Goal: Transaction & Acquisition: Purchase product/service

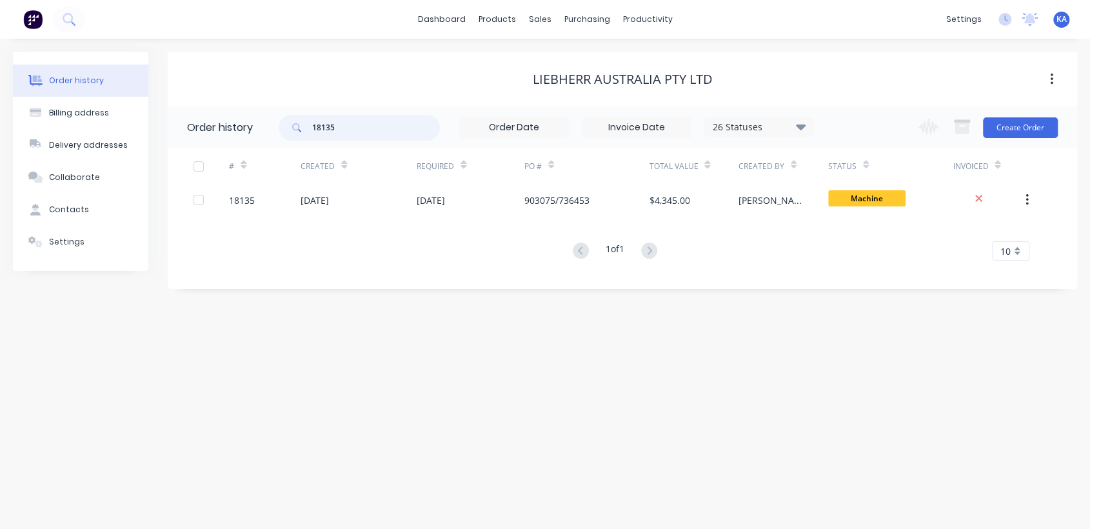
click at [357, 126] on input "18135" at bounding box center [376, 128] width 128 height 26
type input "18198"
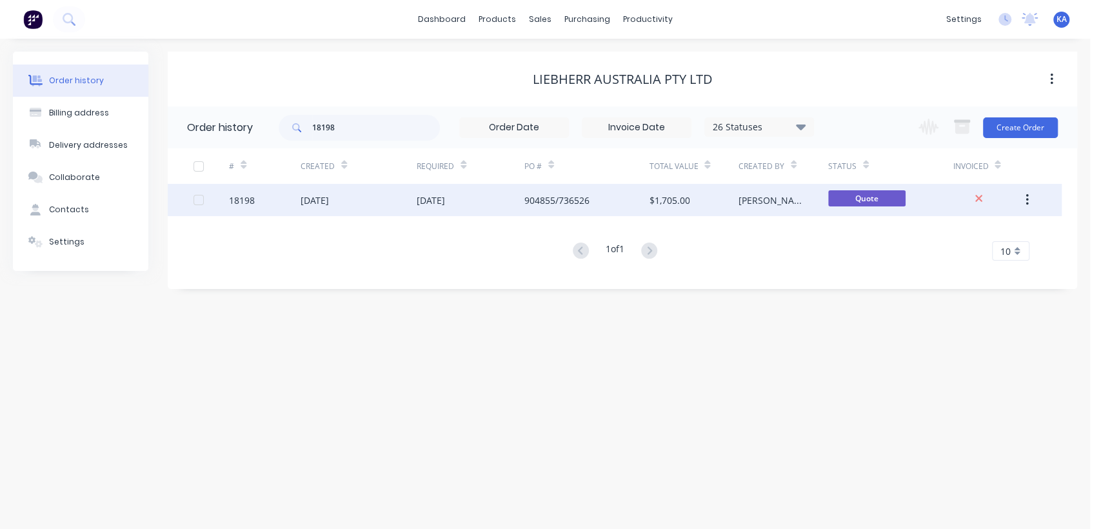
click at [543, 199] on div "904855/736526" at bounding box center [556, 200] width 65 height 14
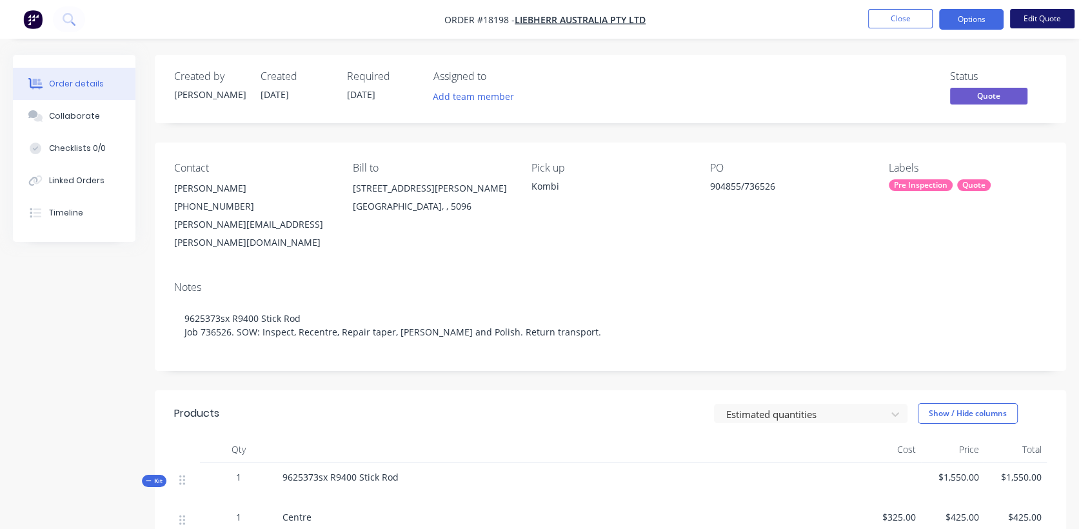
click at [1029, 15] on button "Edit Quote" at bounding box center [1042, 18] width 64 height 19
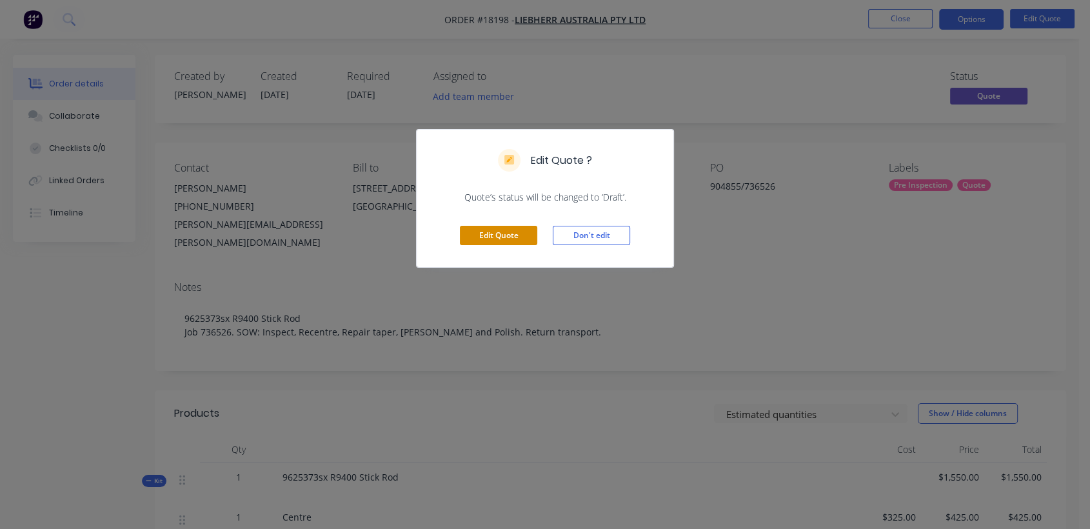
click at [496, 235] on button "Edit Quote" at bounding box center [498, 235] width 77 height 19
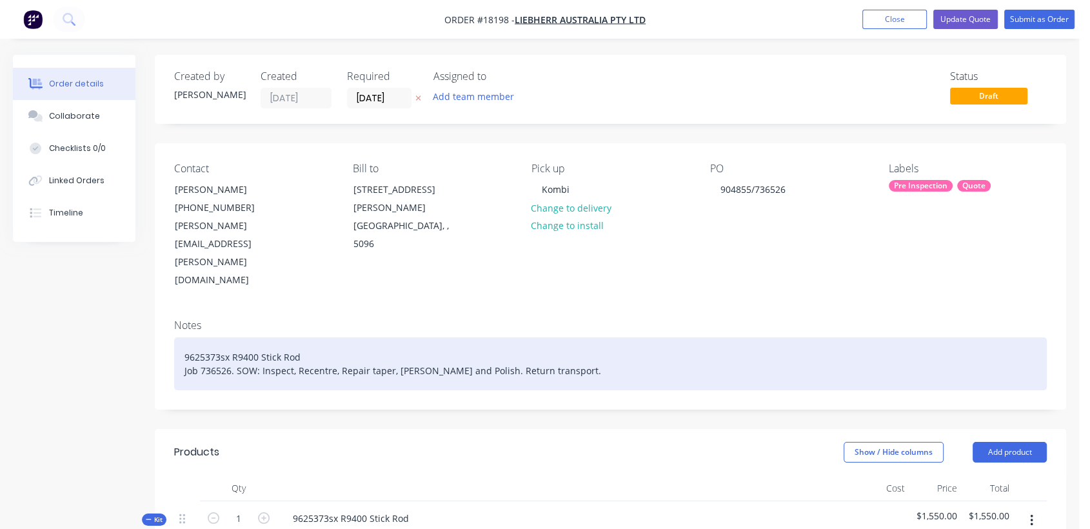
click at [313, 337] on div "9625373sx R9400 Stick Rod Job 736526. SOW: Inspect, Recentre, Repair taper, [PE…" at bounding box center [610, 363] width 873 height 53
click at [305, 337] on div "9625373sx R9400 Stick Rod 736526 Job 736526. SOW: Inspect, Recentre, Repair tap…" at bounding box center [610, 363] width 873 height 53
click at [609, 337] on div "9625373sx R9400 Stick Rod 736526 Job 736526. SOW: Inspect, Re-centre, Repair ta…" at bounding box center [610, 363] width 873 height 53
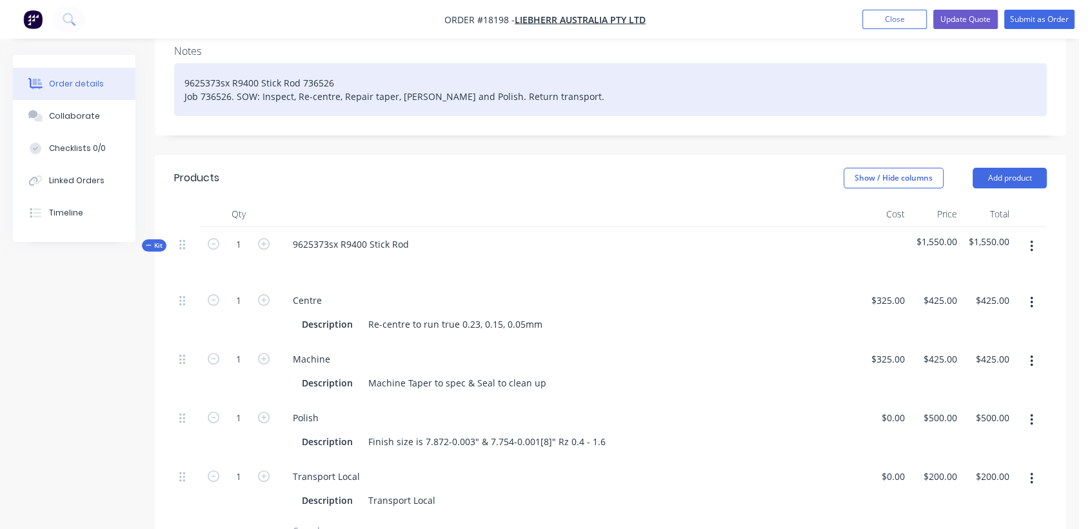
scroll to position [286, 0]
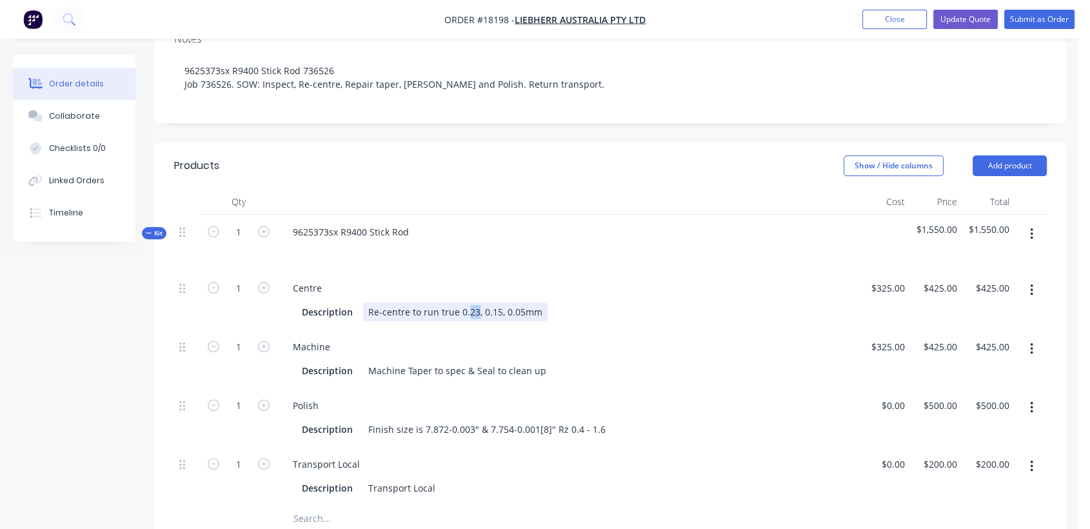
drag, startPoint x: 464, startPoint y: 269, endPoint x: 475, endPoint y: 271, distance: 10.6
click at [475, 302] on div "Re-centre to run true 0.23, 0.15, 0.05mm" at bounding box center [455, 311] width 184 height 19
drag, startPoint x: 489, startPoint y: 268, endPoint x: 496, endPoint y: 271, distance: 7.5
click at [496, 302] on div "Re-centre to run true 0.40, 0.15, 0.05mm" at bounding box center [455, 311] width 184 height 19
drag, startPoint x: 511, startPoint y: 271, endPoint x: 519, endPoint y: 271, distance: 8.4
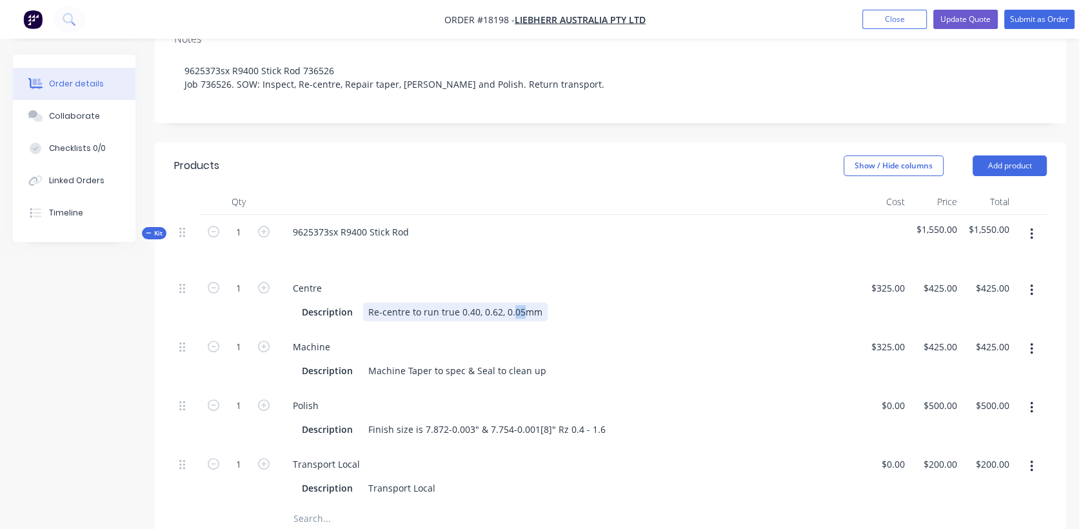
click at [519, 302] on div "Re-centre to run true 0.40, 0.62, 0.05mm" at bounding box center [455, 311] width 184 height 19
click at [574, 337] on div "Machine" at bounding box center [567, 346] width 570 height 19
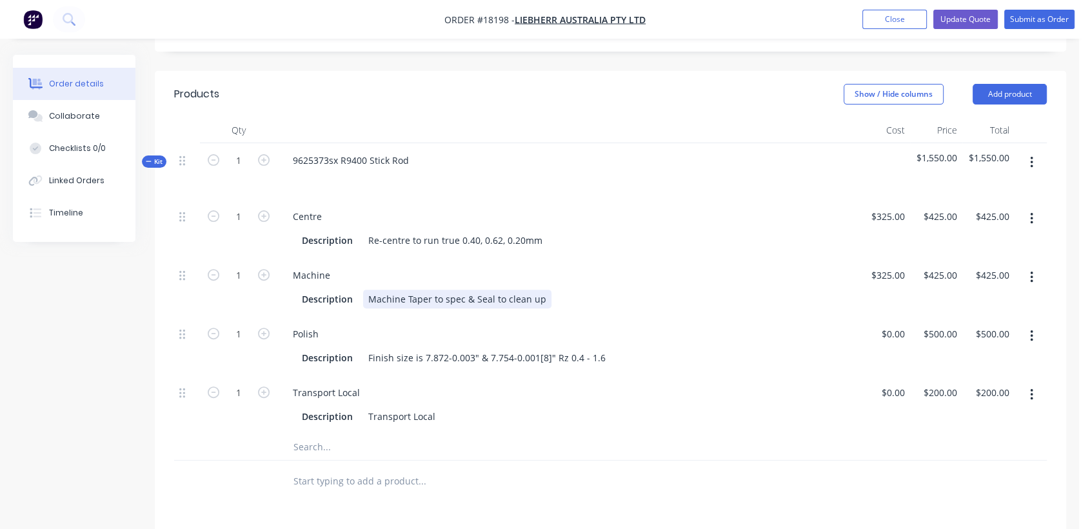
click at [544, 290] on div "Description Machine Taper to spec & Seal to clean up" at bounding box center [565, 299] width 537 height 19
click at [544, 290] on div "Description Machine Taper to spec" at bounding box center [565, 299] width 537 height 19
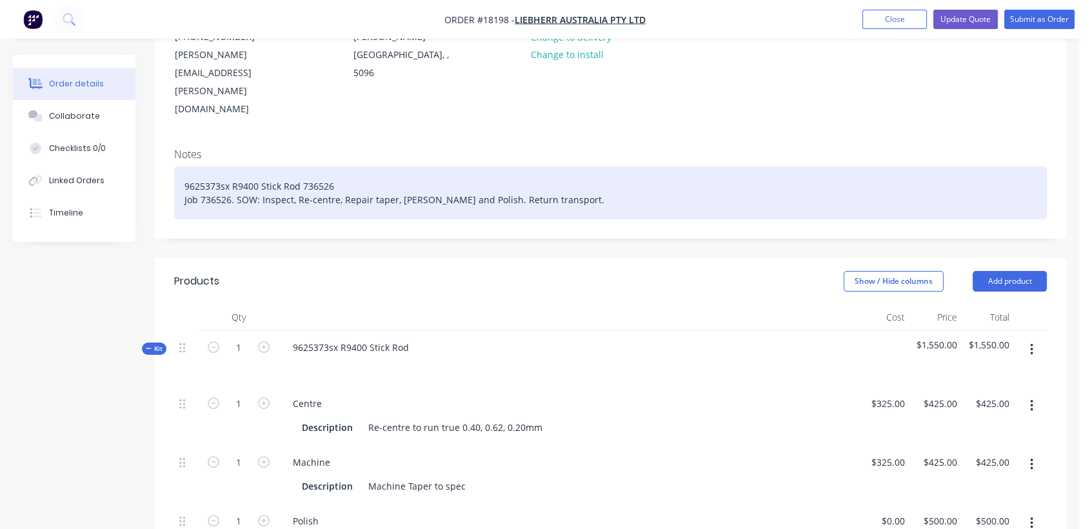
scroll to position [0, 0]
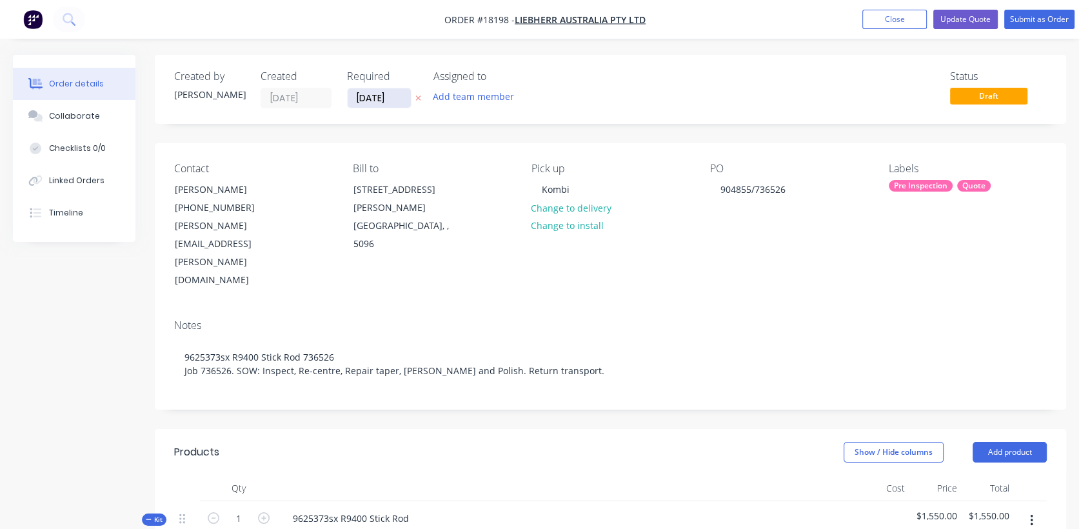
click at [381, 94] on input "[DATE]" at bounding box center [379, 97] width 63 height 19
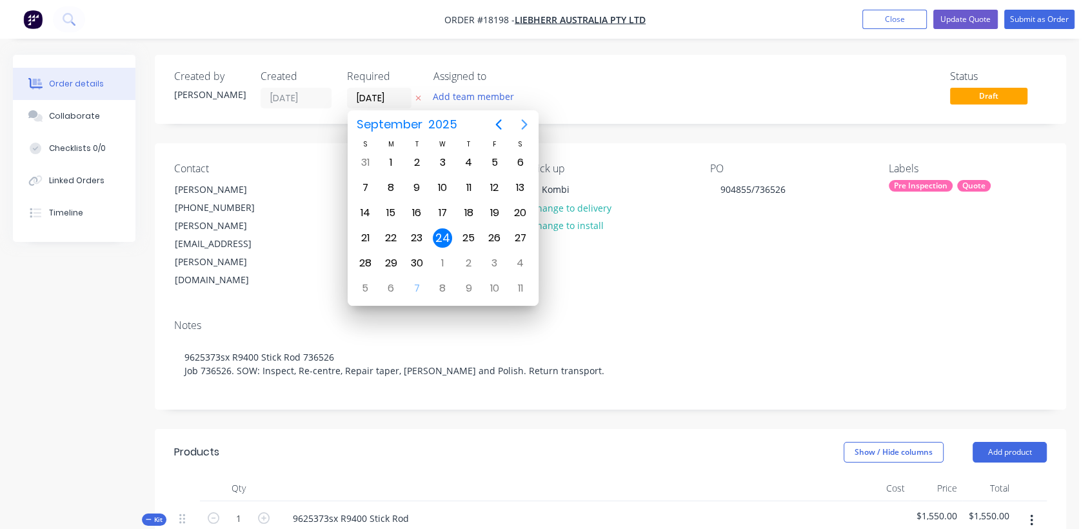
click at [523, 125] on icon "Next page" at bounding box center [524, 124] width 15 height 15
click at [518, 208] on div "18" at bounding box center [520, 212] width 19 height 19
type input "[DATE]"
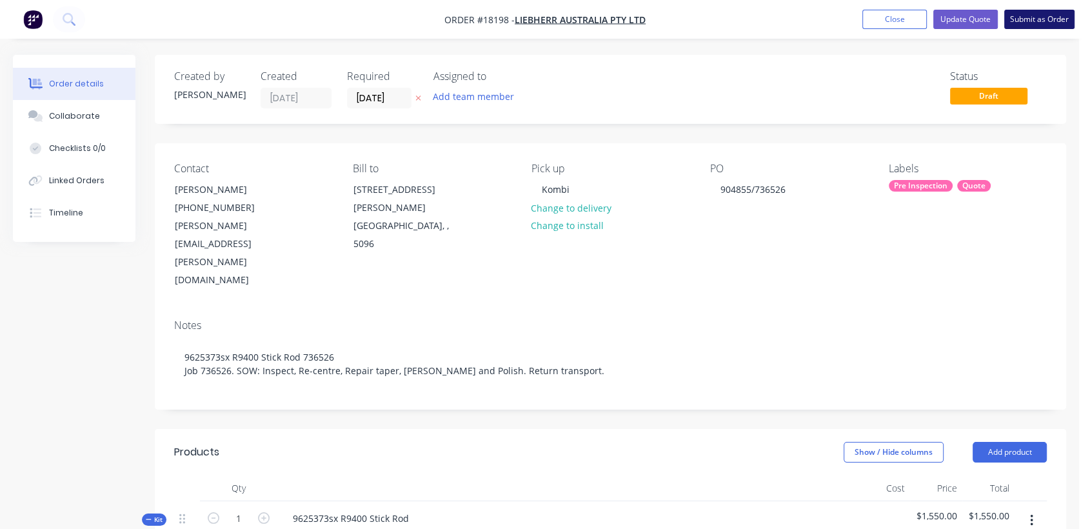
click at [1047, 19] on button "Submit as Order" at bounding box center [1039, 19] width 70 height 19
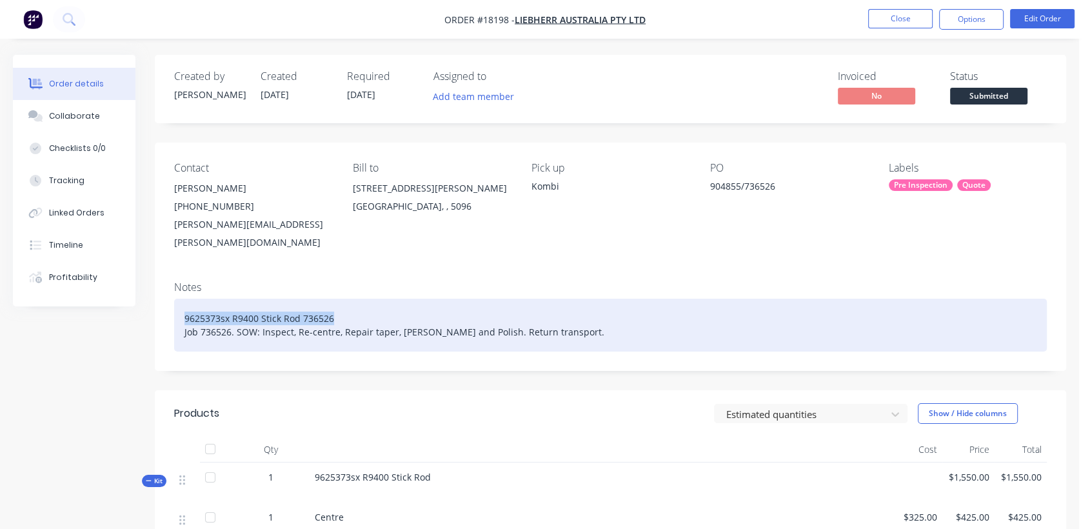
drag, startPoint x: 351, startPoint y: 300, endPoint x: 181, endPoint y: 272, distance: 172.5
click at [181, 272] on div "Notes 9625373sx R9400 Stick Rod 736526 Job 736526. SOW: Inspect, Re-centre, Rep…" at bounding box center [610, 321] width 911 height 100
copy div "9625373sx R9400 Stick Rod 736526"
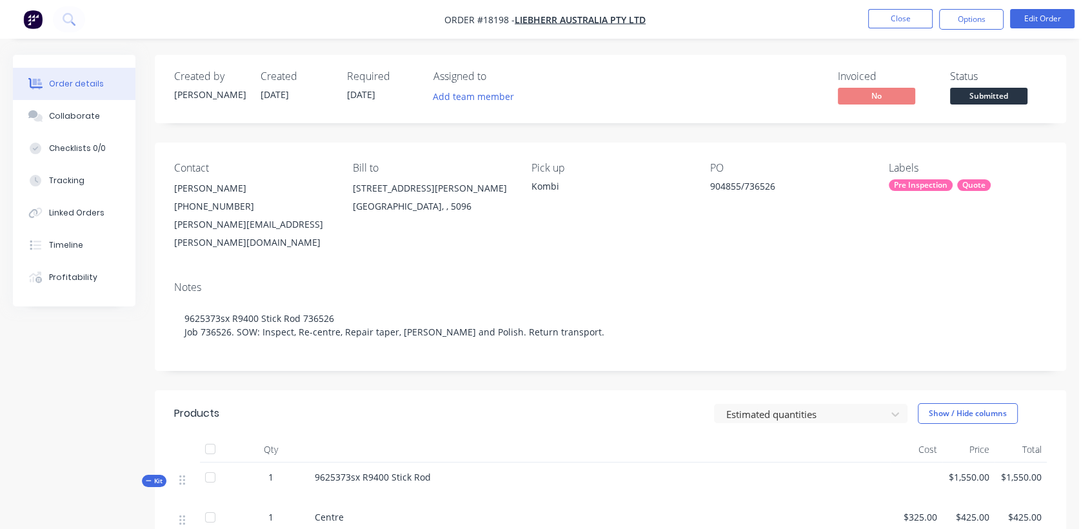
click at [925, 186] on div "Pre Inspection" at bounding box center [921, 185] width 64 height 12
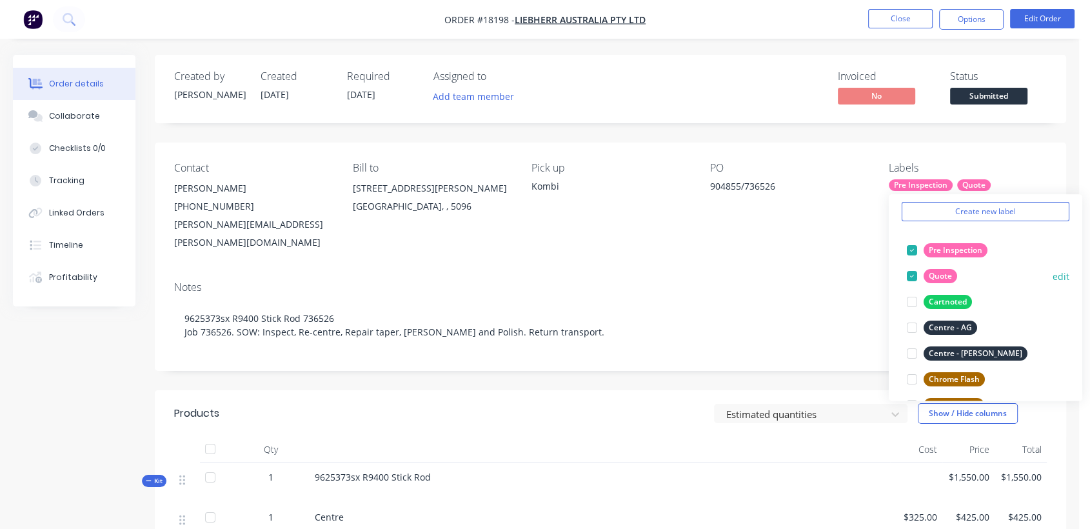
scroll to position [72, 0]
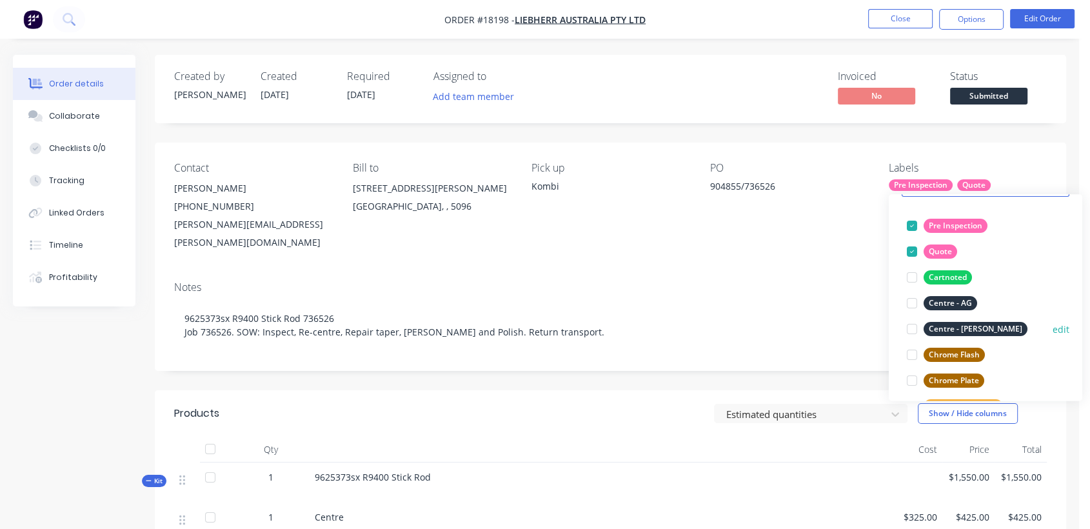
click at [967, 325] on div "Centre - [PERSON_NAME]" at bounding box center [975, 329] width 104 height 14
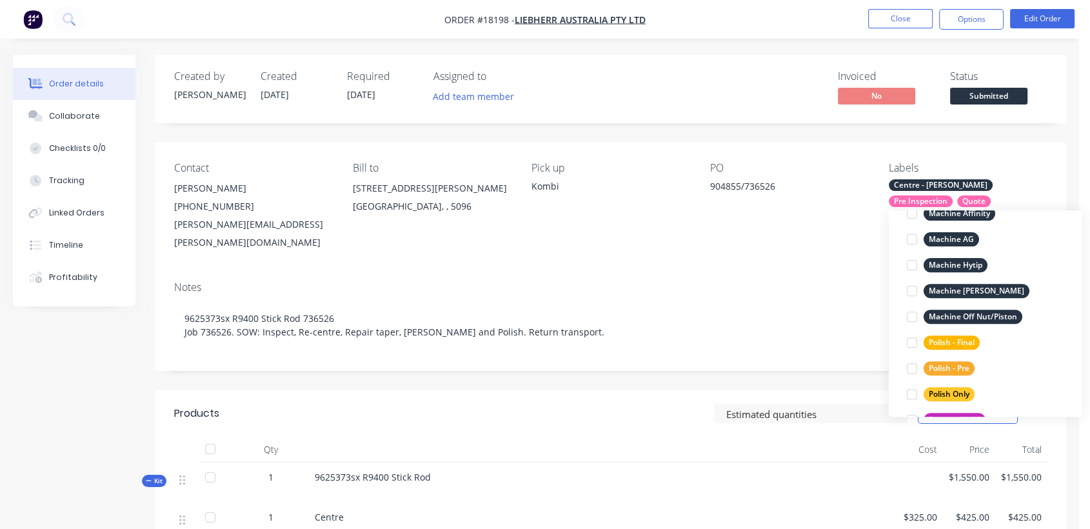
scroll to position [573, 0]
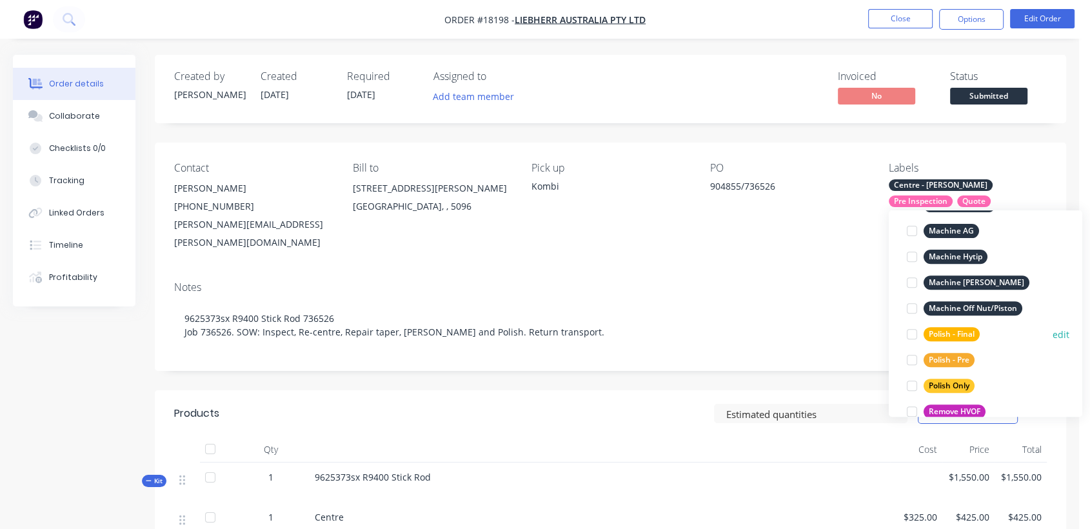
click at [967, 326] on button "Polish - Final" at bounding box center [943, 334] width 83 height 18
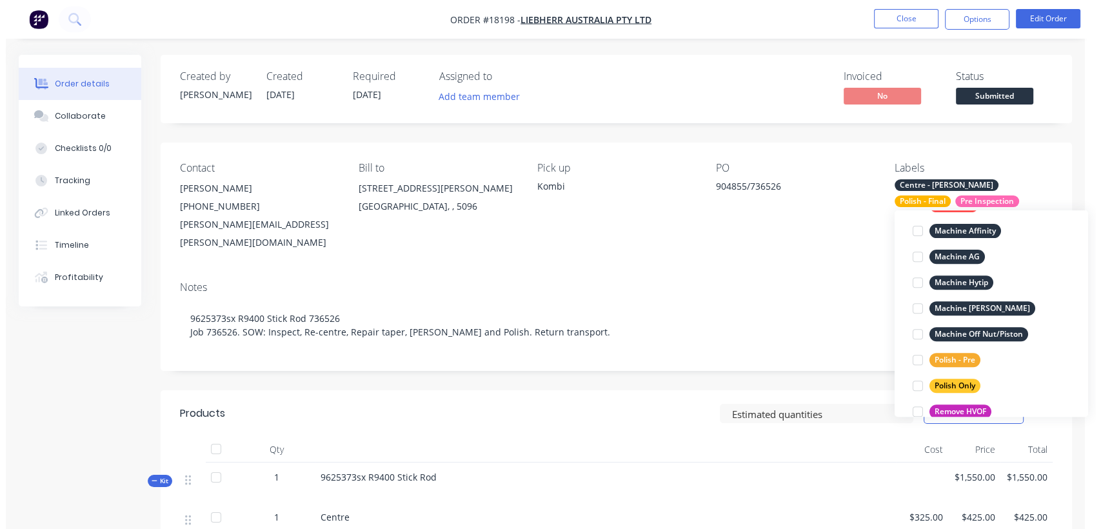
scroll to position [5, 0]
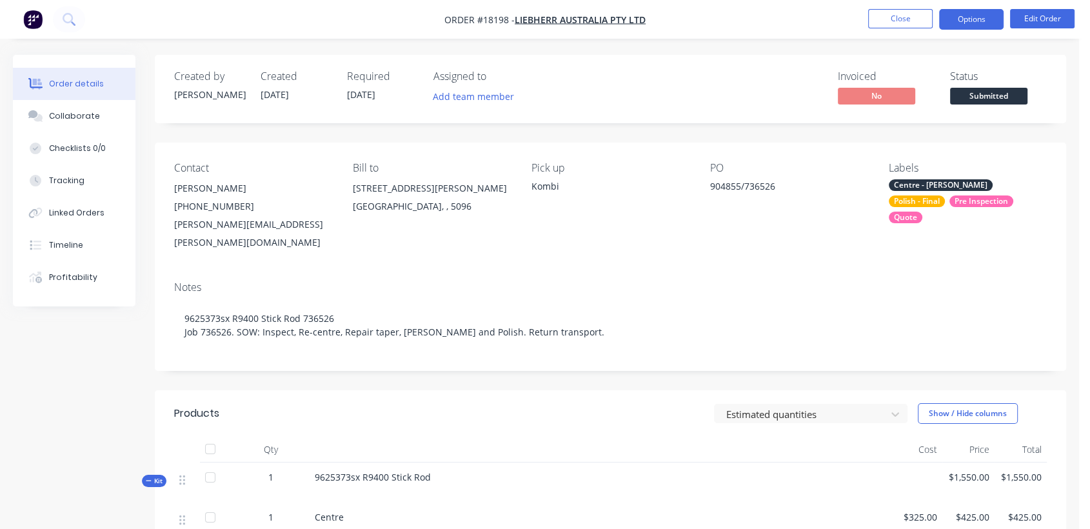
click at [981, 18] on button "Options" at bounding box center [971, 19] width 64 height 21
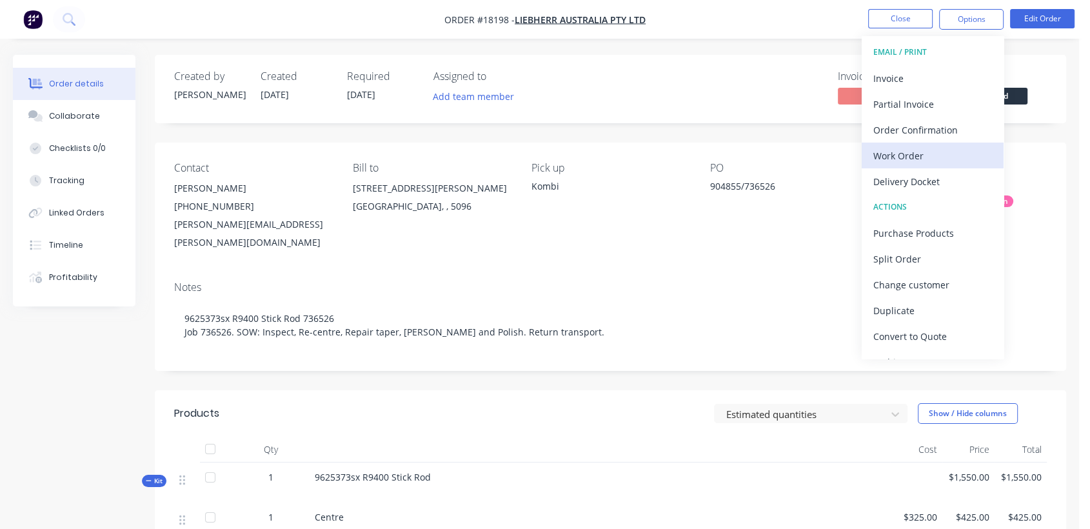
click at [911, 155] on div "Work Order" at bounding box center [932, 155] width 119 height 19
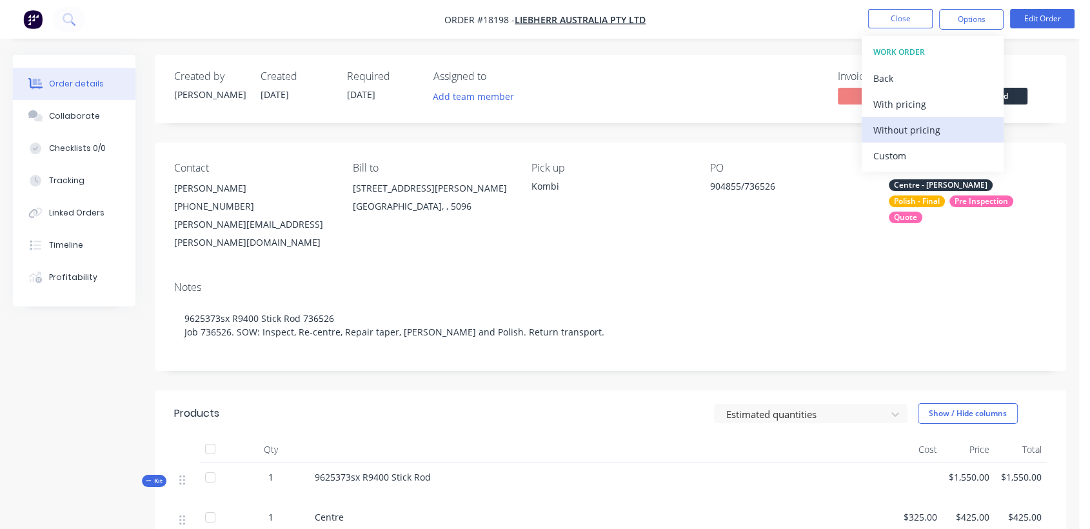
click at [887, 122] on div "Without pricing" at bounding box center [932, 130] width 119 height 19
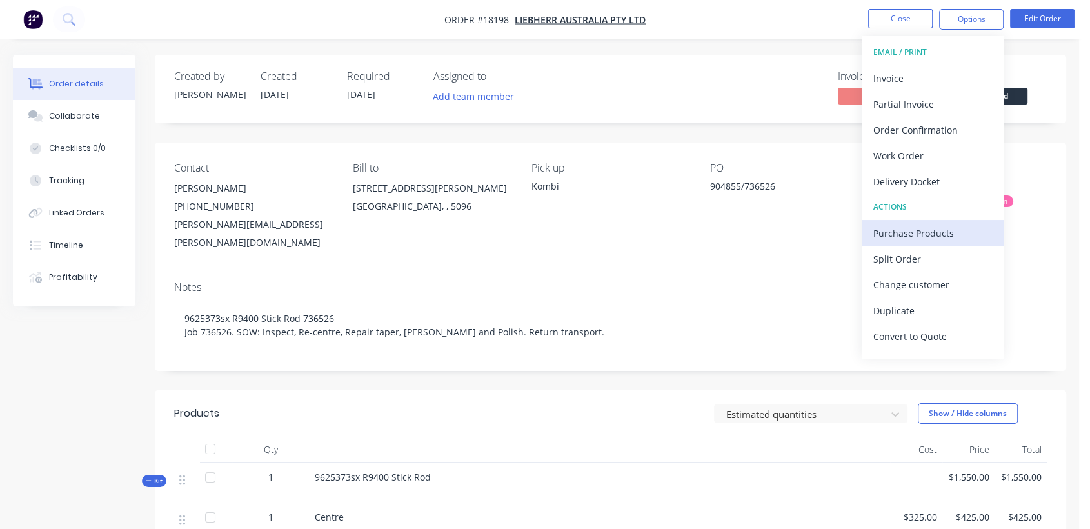
click at [918, 239] on div "Purchase Products" at bounding box center [932, 233] width 119 height 19
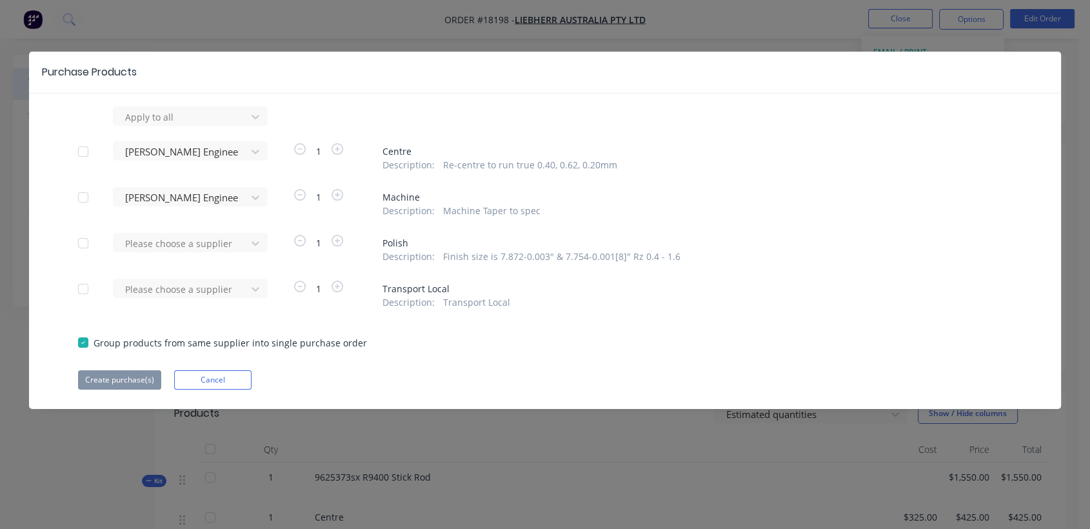
click at [83, 151] on div at bounding box center [83, 152] width 26 height 26
click at [88, 197] on div at bounding box center [83, 197] width 26 height 26
click at [139, 378] on button "Create purchase(s)" at bounding box center [119, 379] width 83 height 19
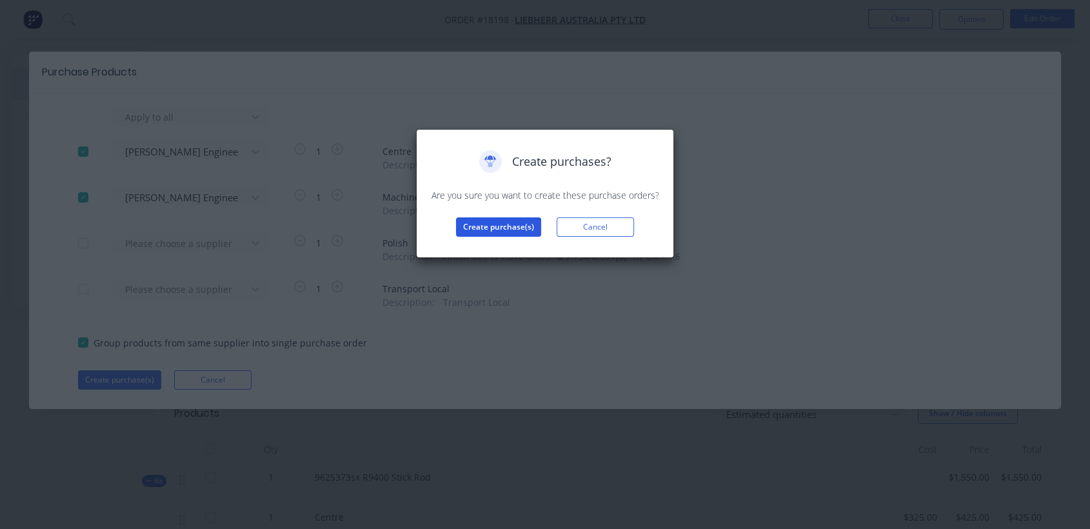
click at [489, 231] on button "Create purchase(s)" at bounding box center [498, 226] width 85 height 19
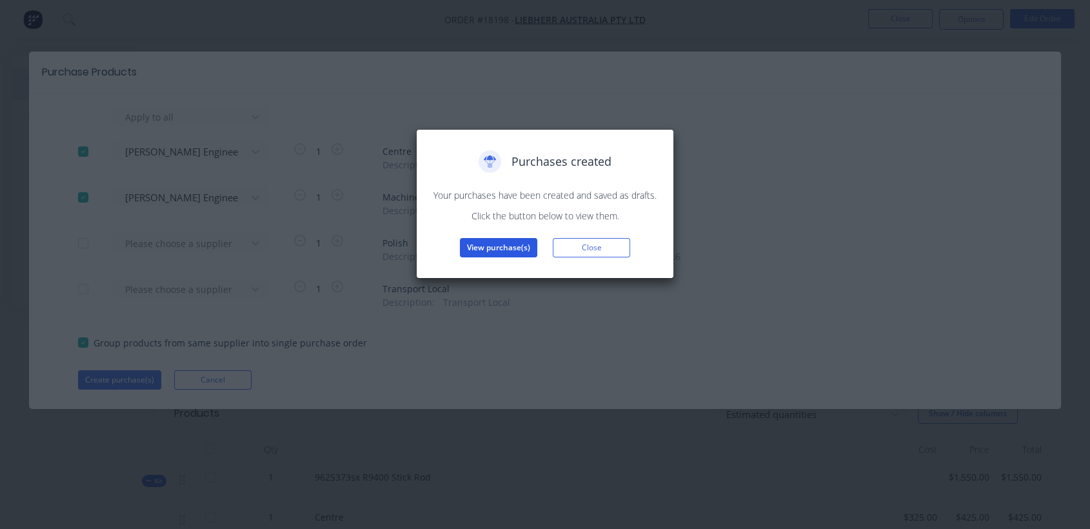
click at [508, 241] on button "View purchase(s)" at bounding box center [498, 247] width 77 height 19
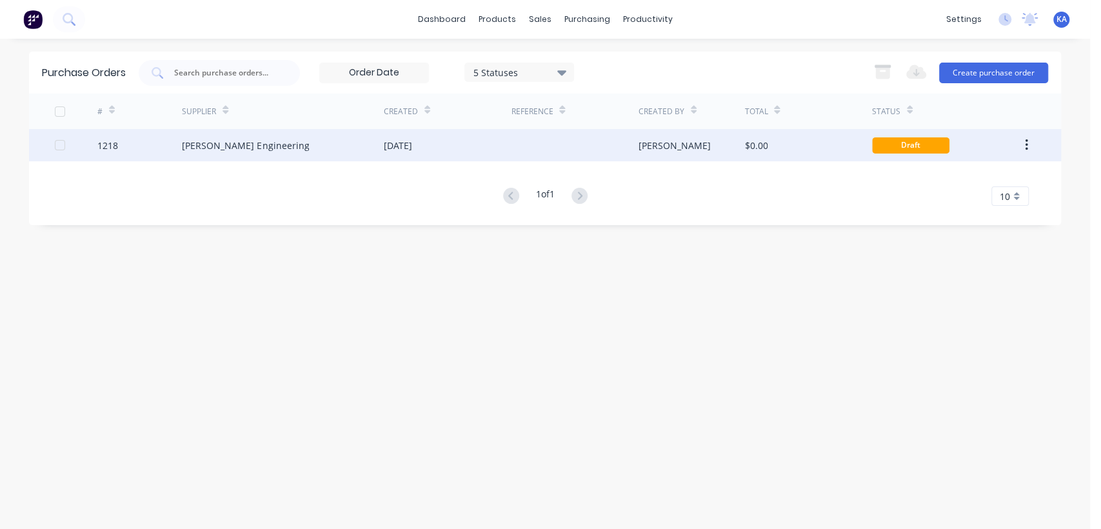
click at [437, 138] on div "[DATE]" at bounding box center [447, 145] width 127 height 32
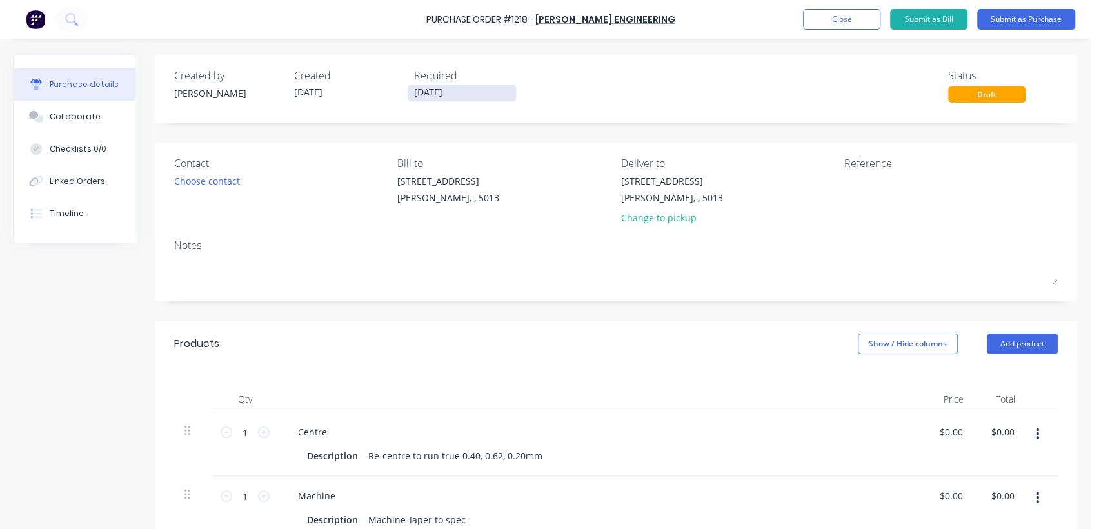
click at [473, 91] on input "[DATE]" at bounding box center [462, 93] width 108 height 16
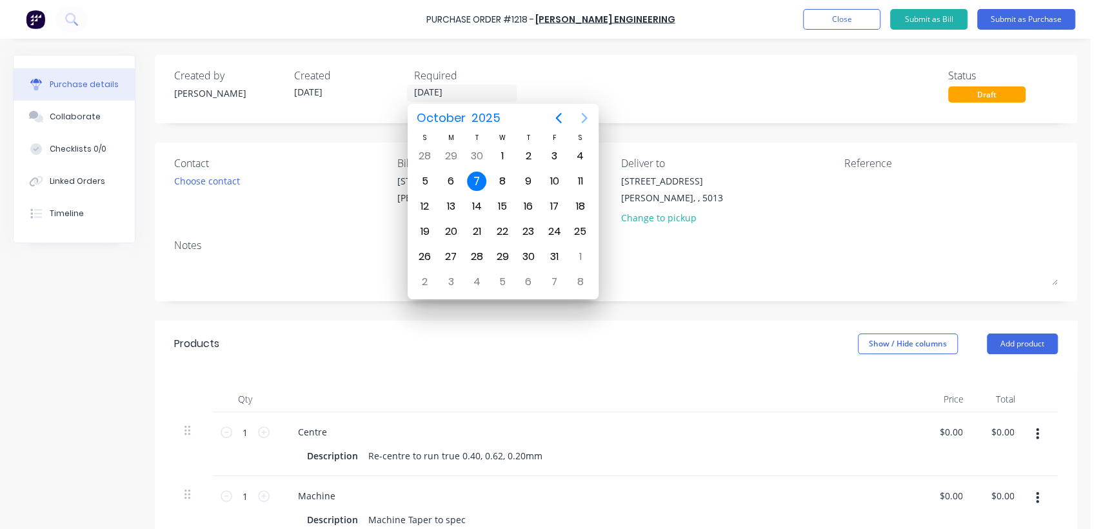
click at [580, 118] on icon "Next page" at bounding box center [584, 117] width 15 height 15
click at [552, 251] on div "28" at bounding box center [553, 256] width 19 height 19
type input "[DATE]"
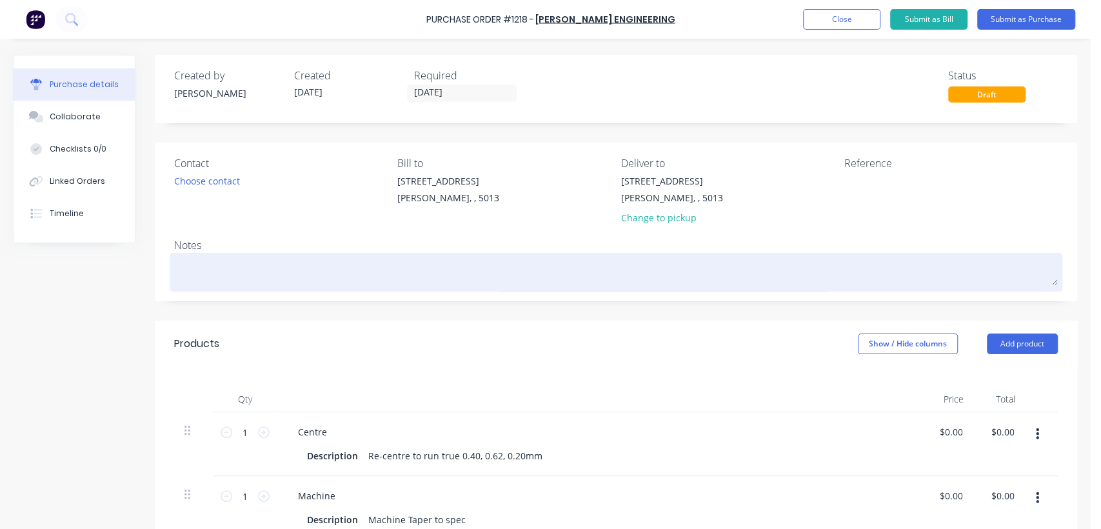
click at [236, 268] on textarea at bounding box center [615, 270] width 883 height 29
paste textarea "9625373sx R9400 Stick Rod 736526"
type textarea "x"
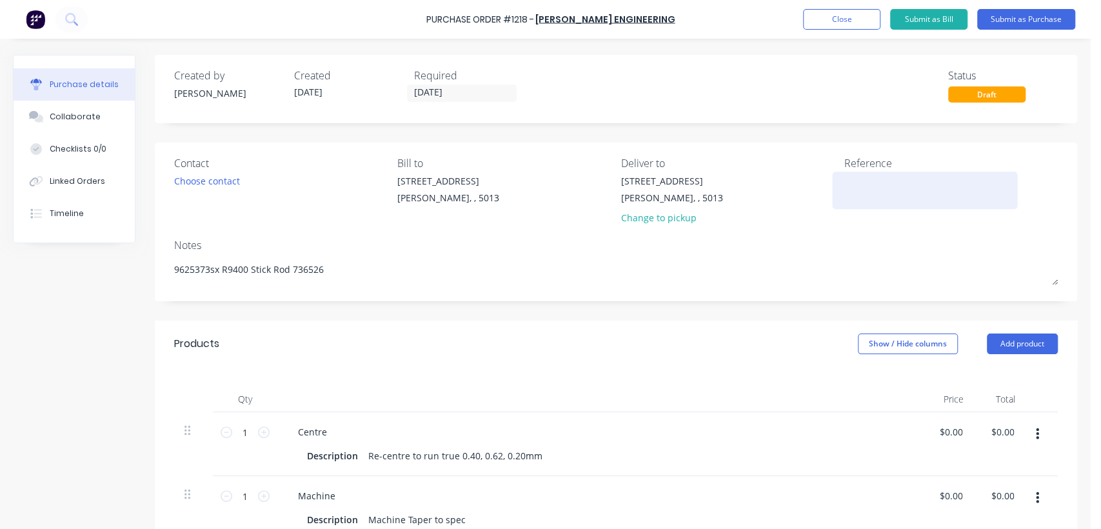
type textarea "9625373sx R9400 Stick Rod 736526"
type textarea "x"
type textarea "9625373sx R9400 Stick Rod 736526"
click at [858, 180] on textarea at bounding box center [924, 188] width 161 height 29
type textarea "TC"
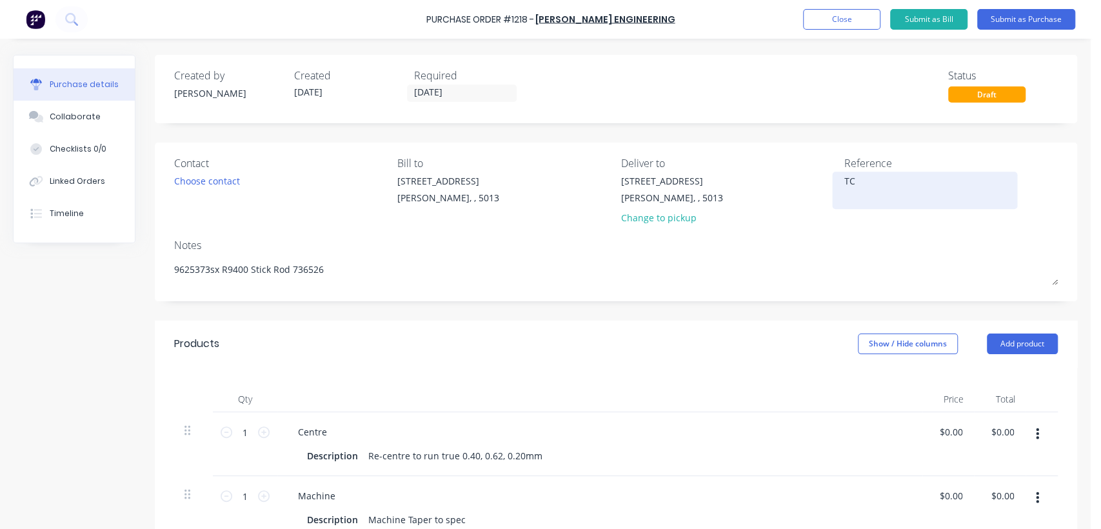
type textarea "x"
type textarea "TC1"
type textarea "x"
type textarea "TC18"
type textarea "x"
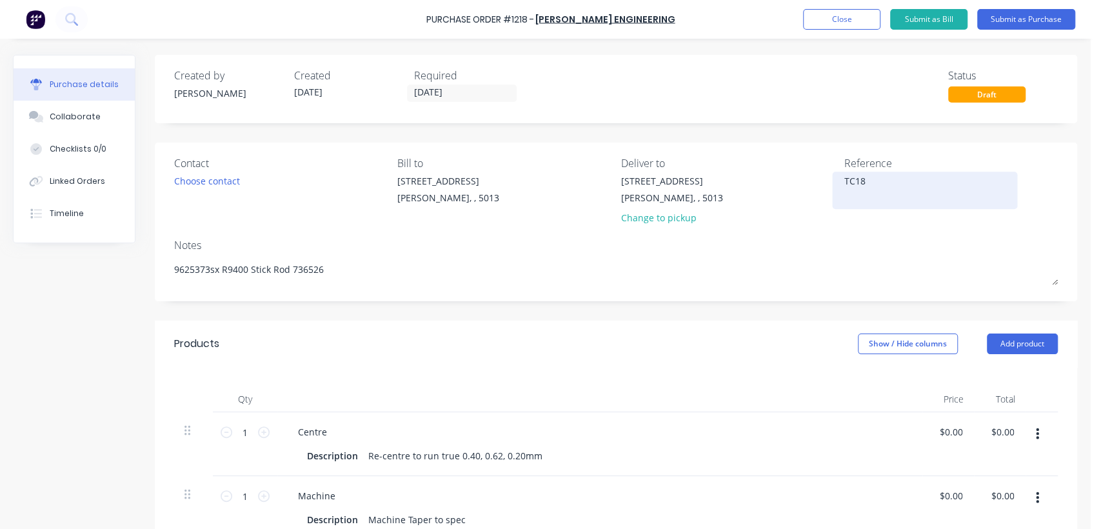
type textarea "TC181"
type textarea "x"
type textarea "TC1819"
type textarea "x"
type textarea "TC18198"
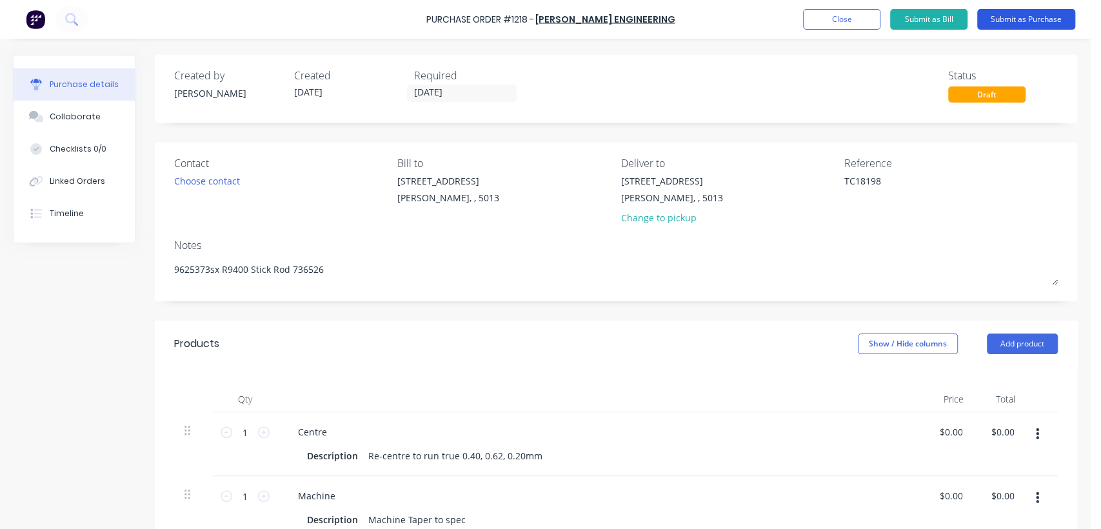
type textarea "x"
type textarea "TC18198"
click at [1025, 28] on button "Submit as Purchase" at bounding box center [1026, 19] width 98 height 21
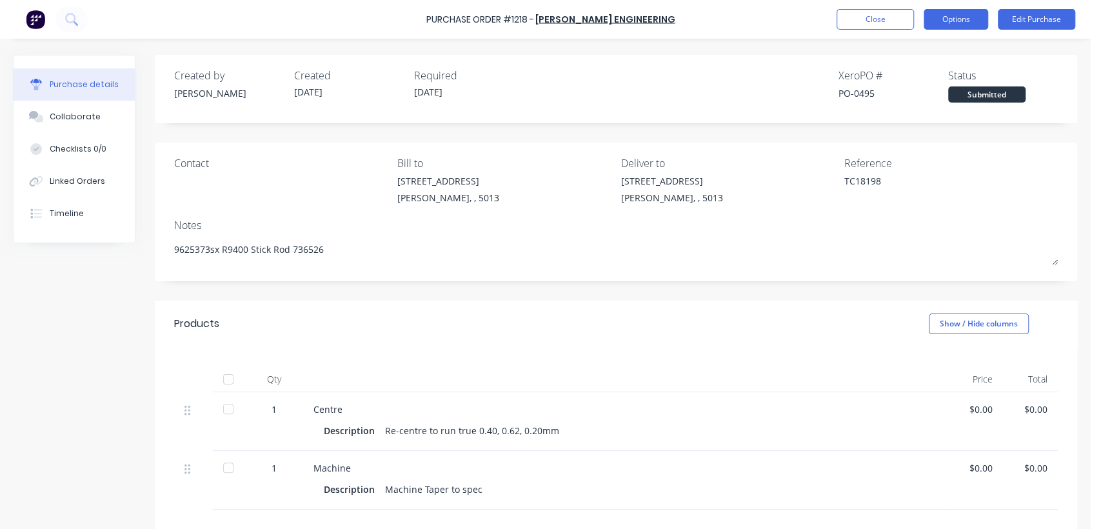
click at [963, 17] on button "Options" at bounding box center [955, 19] width 64 height 21
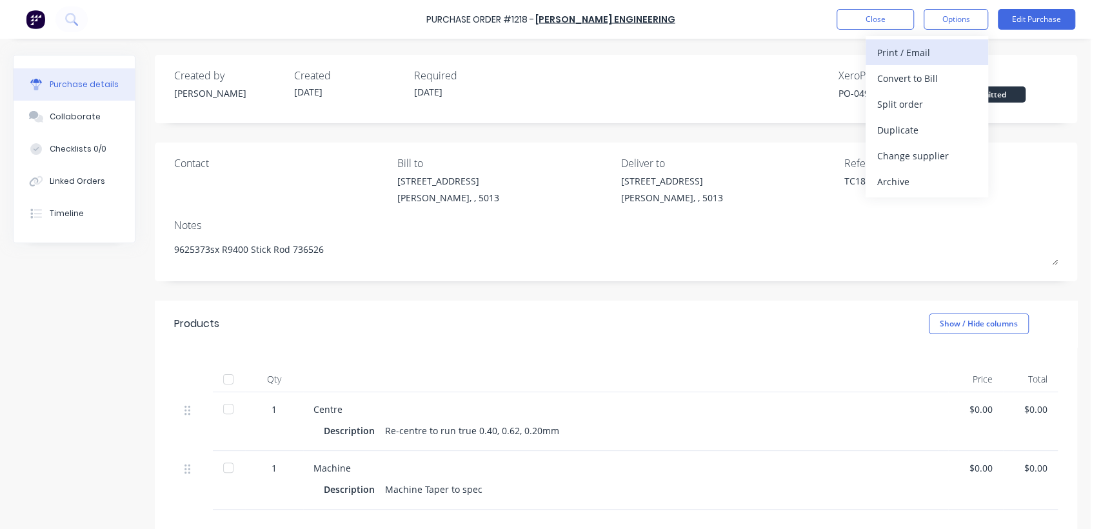
click at [934, 50] on div "Print / Email" at bounding box center [926, 52] width 99 height 19
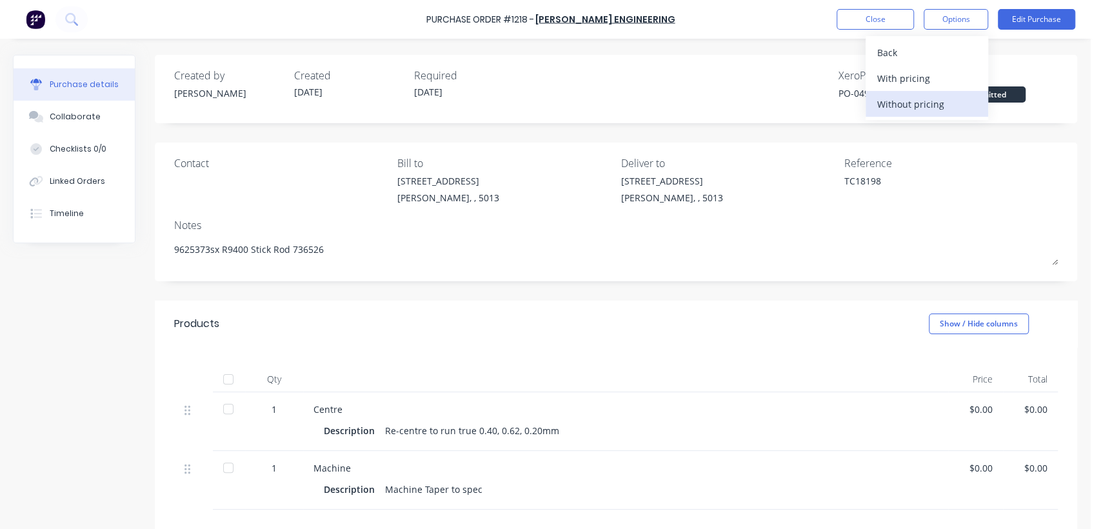
click at [920, 103] on div "Without pricing" at bounding box center [926, 104] width 99 height 19
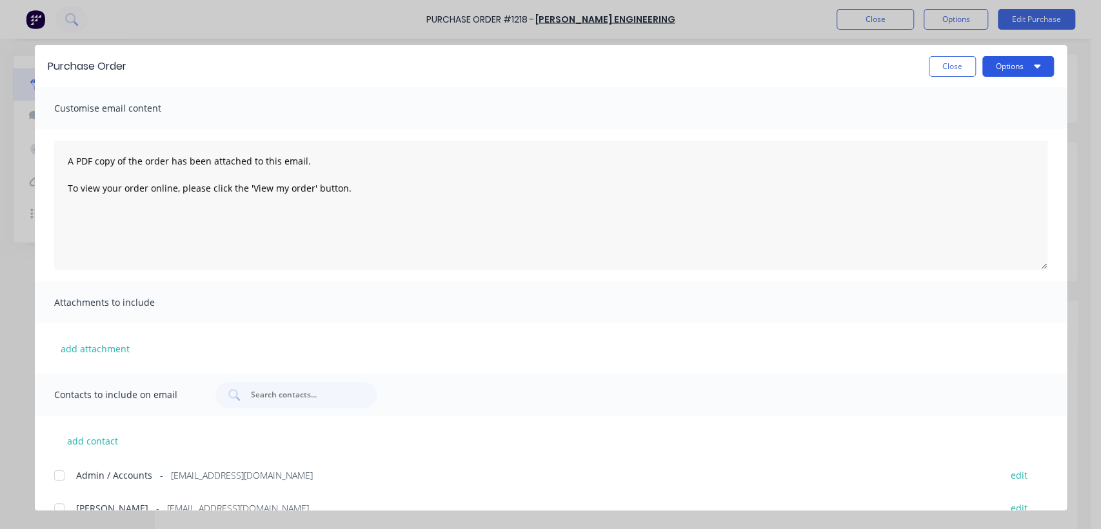
click at [988, 64] on button "Options" at bounding box center [1018, 66] width 72 height 21
click at [959, 125] on div "Print" at bounding box center [992, 124] width 99 height 19
click at [938, 66] on button "Close" at bounding box center [952, 66] width 47 height 21
type textarea "x"
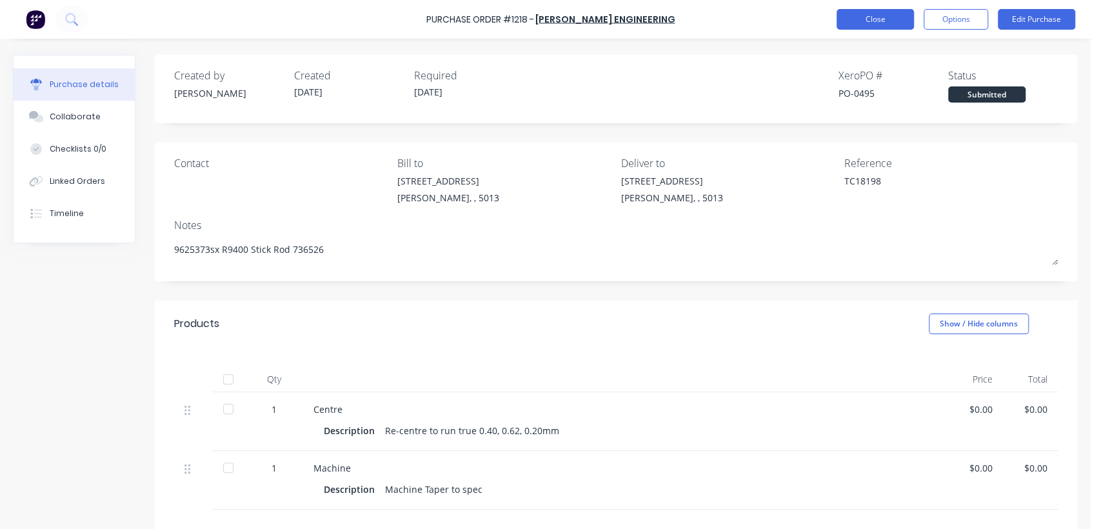
click at [879, 14] on button "Close" at bounding box center [874, 19] width 77 height 21
